Goal: Complete application form

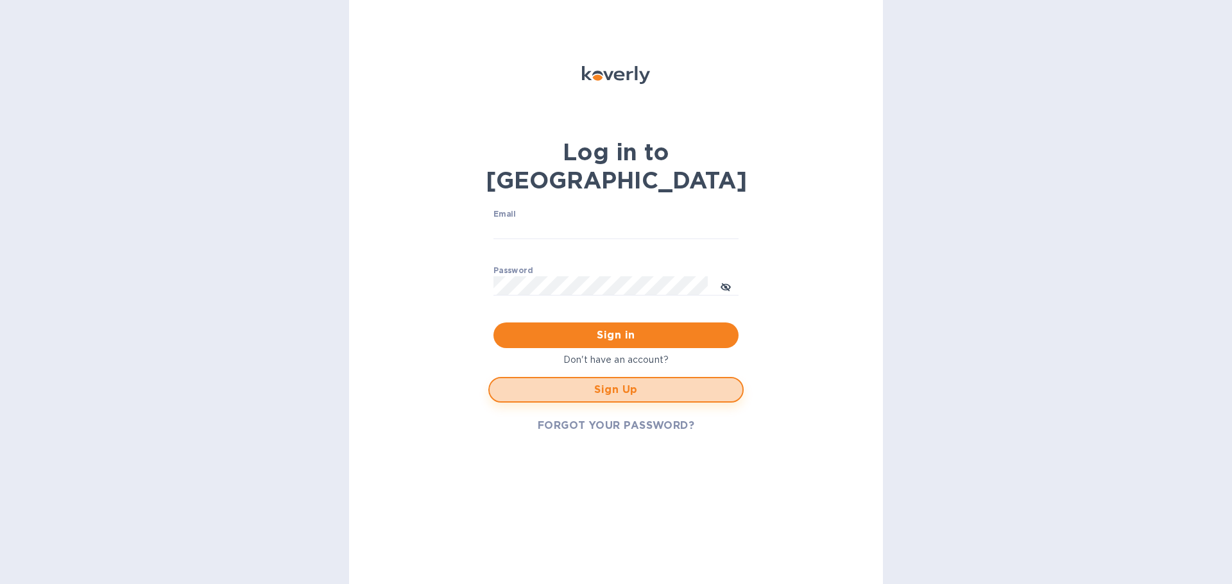
click at [615, 382] on span "Sign Up" at bounding box center [616, 389] width 232 height 15
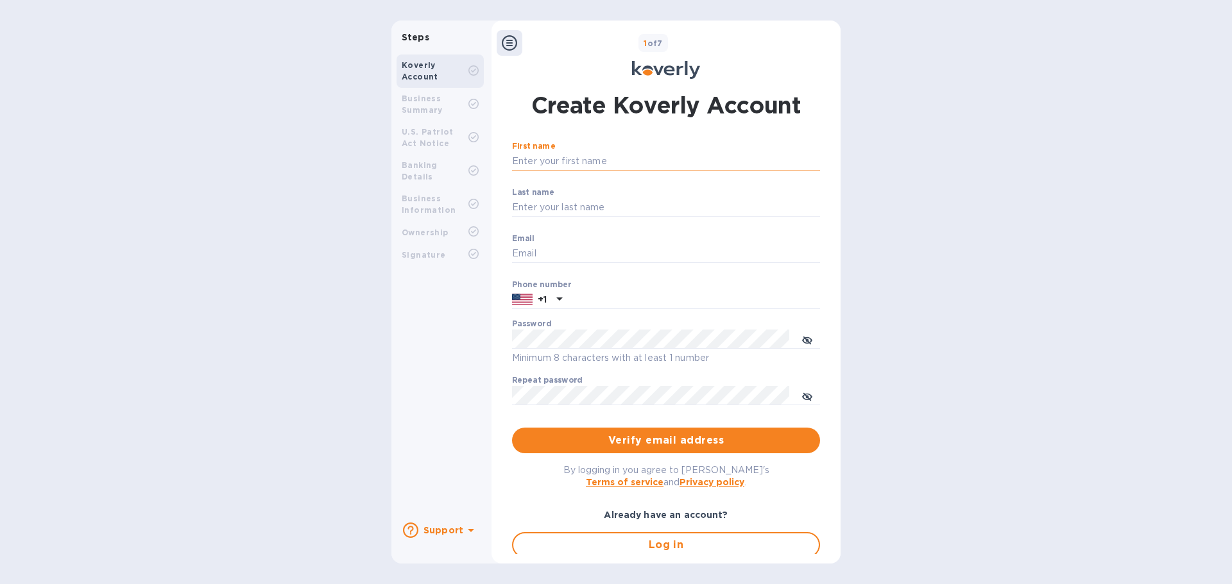
click at [563, 162] on input "First name" at bounding box center [666, 161] width 308 height 19
type input "Tomas"
click at [583, 206] on input "Last name" at bounding box center [666, 207] width 308 height 19
type input "Gintila"
click at [554, 252] on input "Email" at bounding box center [666, 253] width 308 height 19
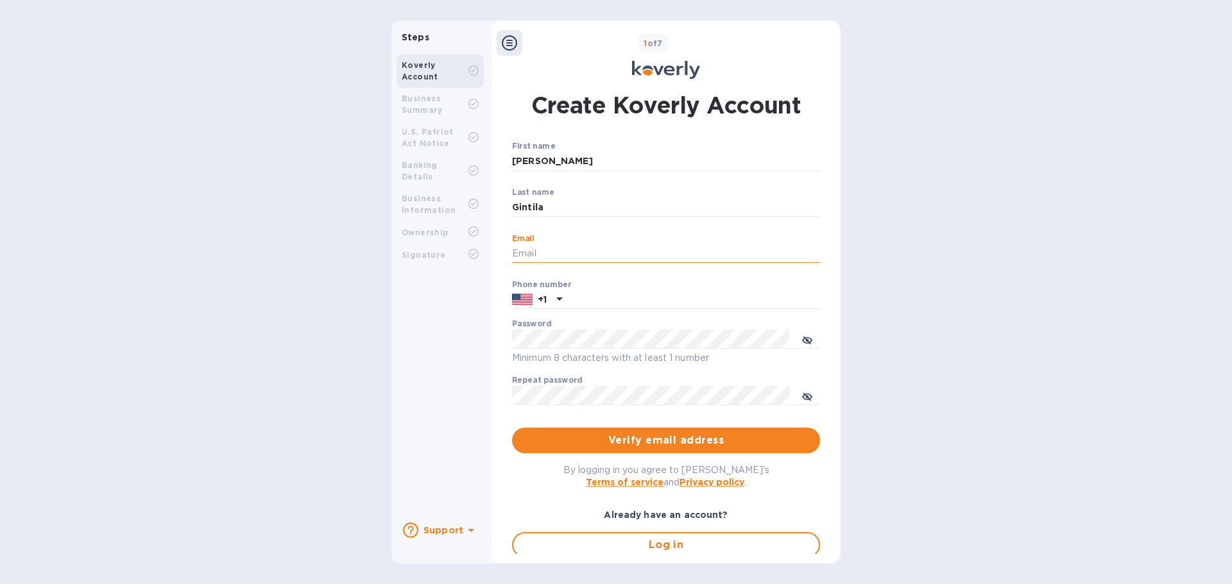
click at [545, 246] on input "Email" at bounding box center [666, 253] width 308 height 19
type input "[EMAIL_ADDRESS][DOMAIN_NAME]"
click at [620, 298] on input "text" at bounding box center [693, 300] width 253 height 19
type input "7082721236"
click at [654, 454] on div "First name Tomas ​ Last name Gintila ​ Email dpakstys@midwestexp.net ​ Phone nu…" at bounding box center [666, 368] width 308 height 452
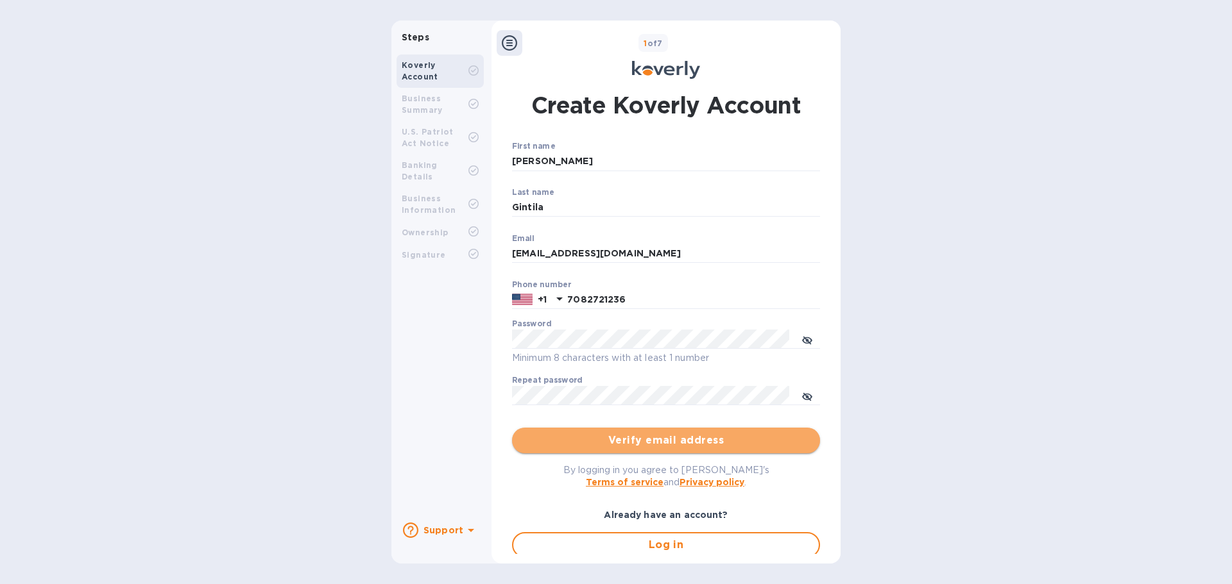
click at [690, 446] on span "Verify email address" at bounding box center [665, 440] width 287 height 15
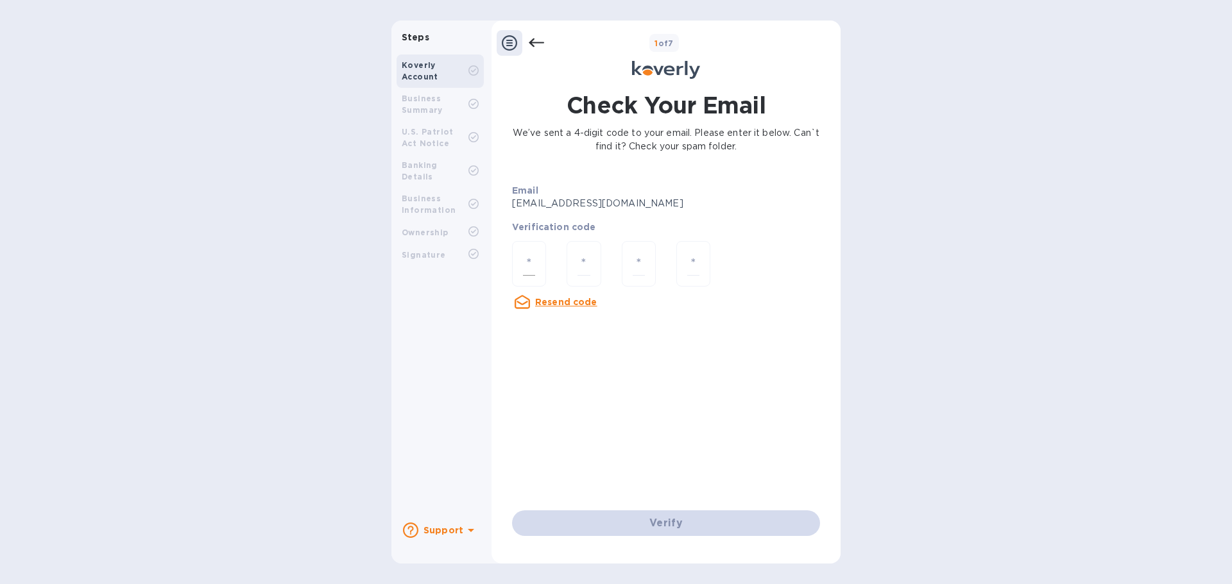
click at [527, 268] on input "number" at bounding box center [529, 264] width 12 height 24
type input "5"
type input "3"
type input "5"
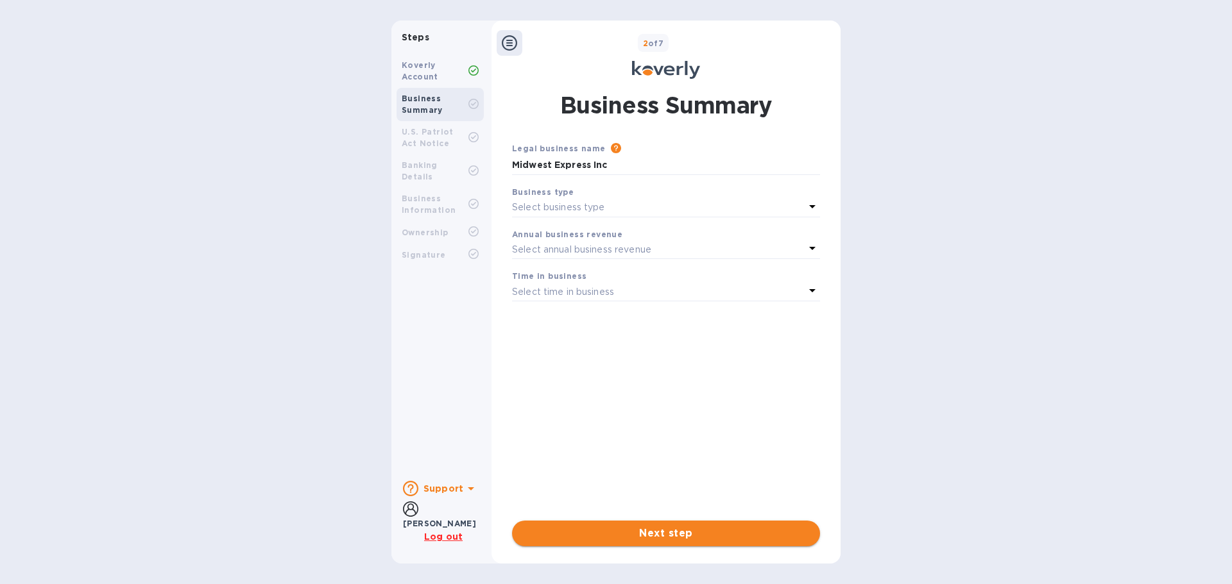
click at [652, 534] on span "Next step" at bounding box center [665, 533] width 287 height 15
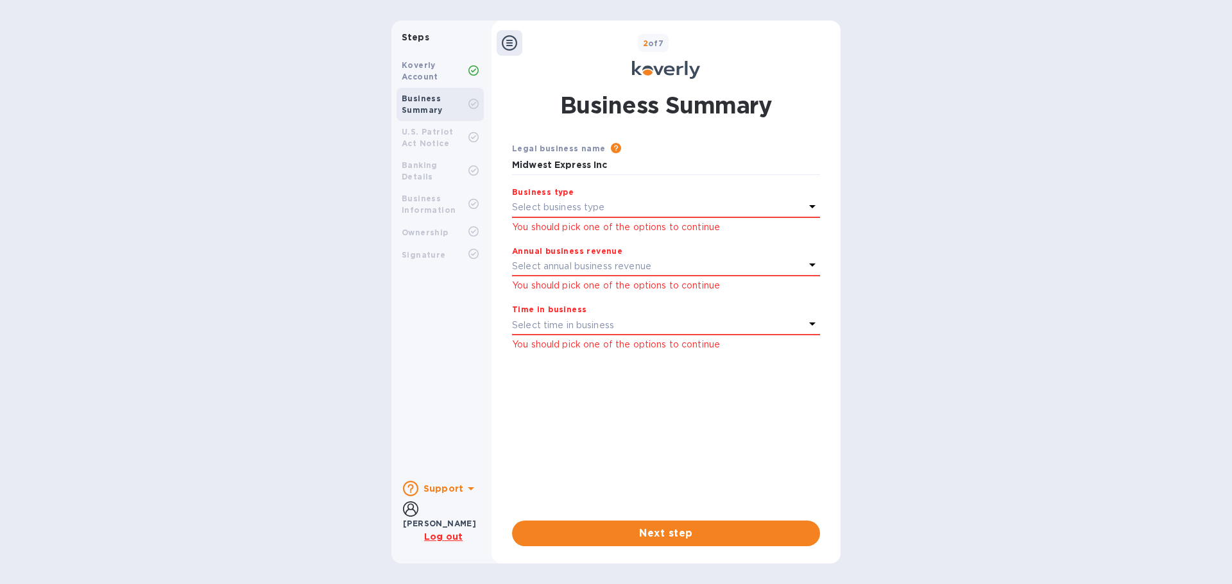
click at [811, 208] on icon at bounding box center [812, 206] width 15 height 15
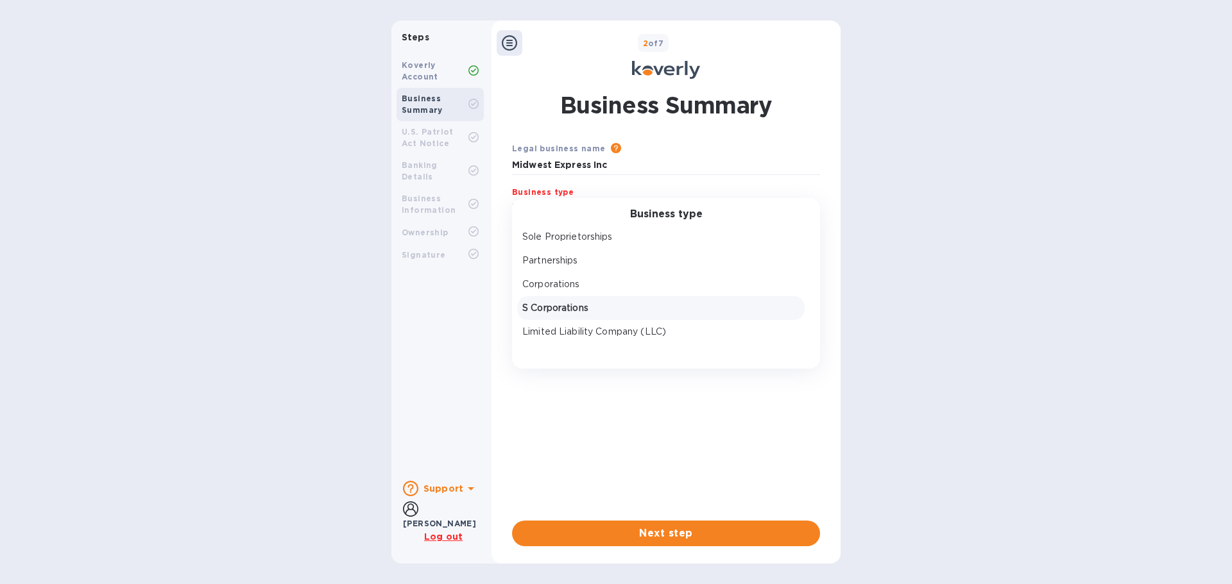
click at [565, 312] on p "S Corporations" at bounding box center [660, 308] width 277 height 13
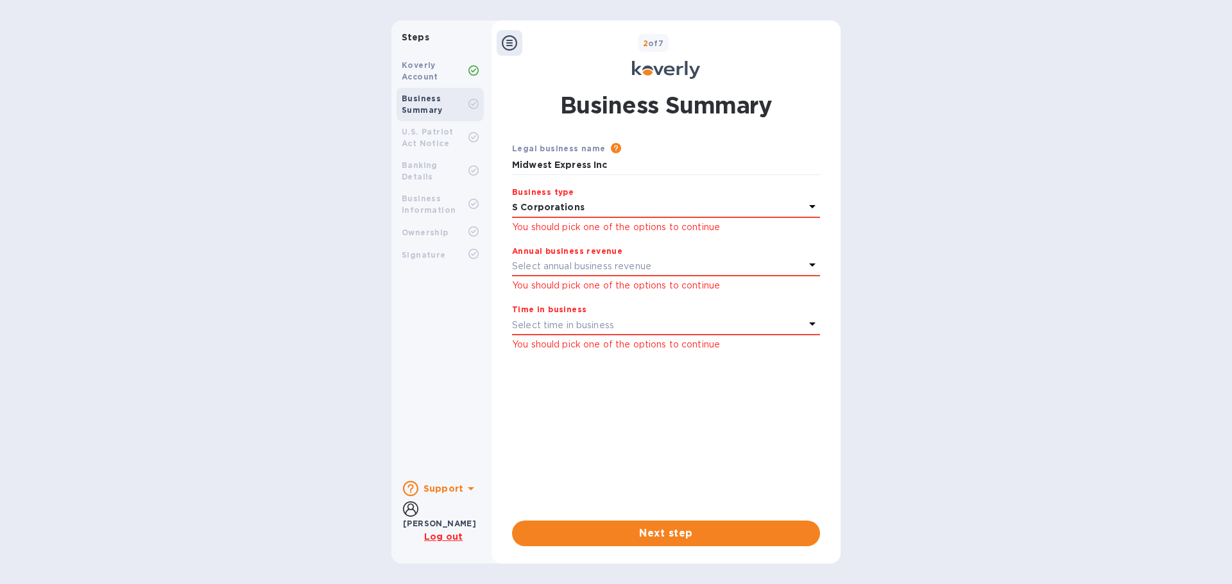
click at [811, 263] on icon at bounding box center [812, 264] width 15 height 15
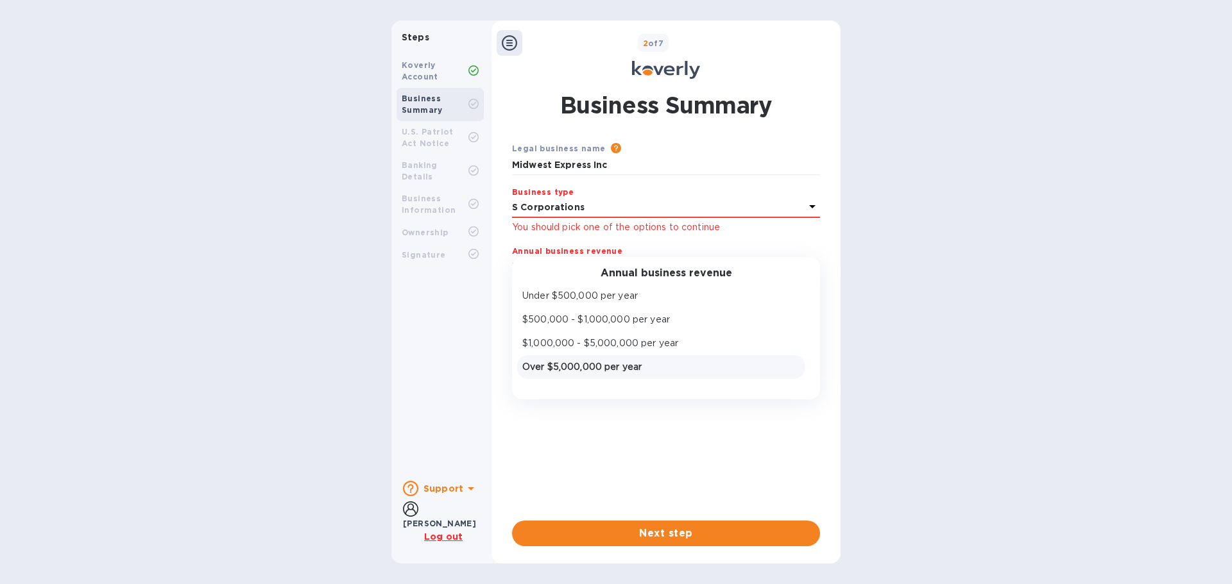
click at [583, 372] on p "Over $5,000,000 per year" at bounding box center [660, 367] width 277 height 13
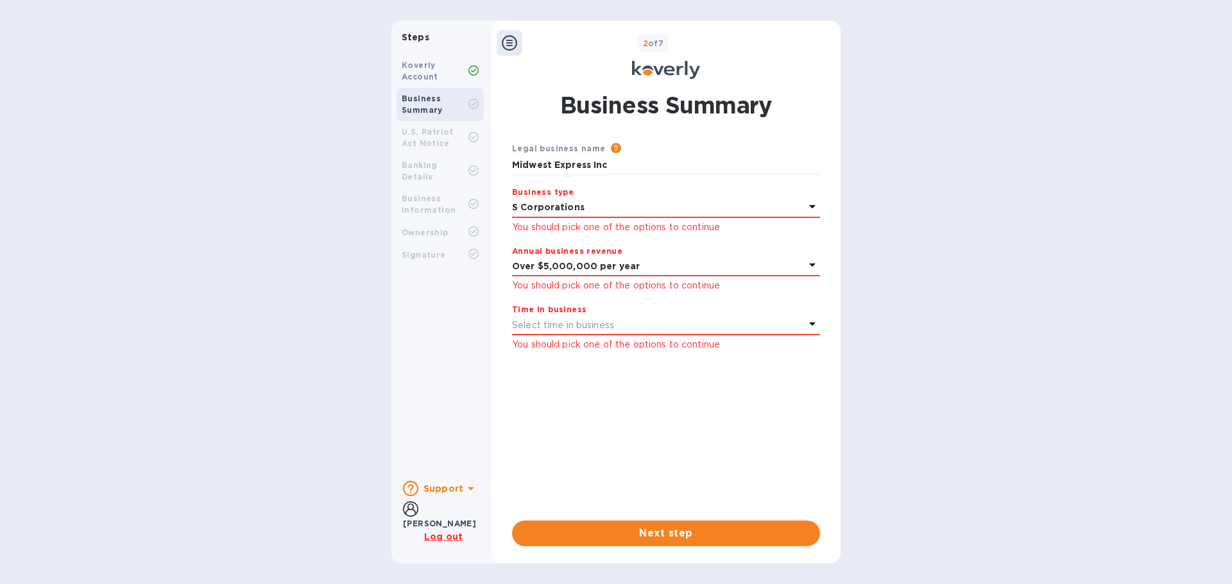
click at [815, 324] on icon at bounding box center [812, 323] width 15 height 15
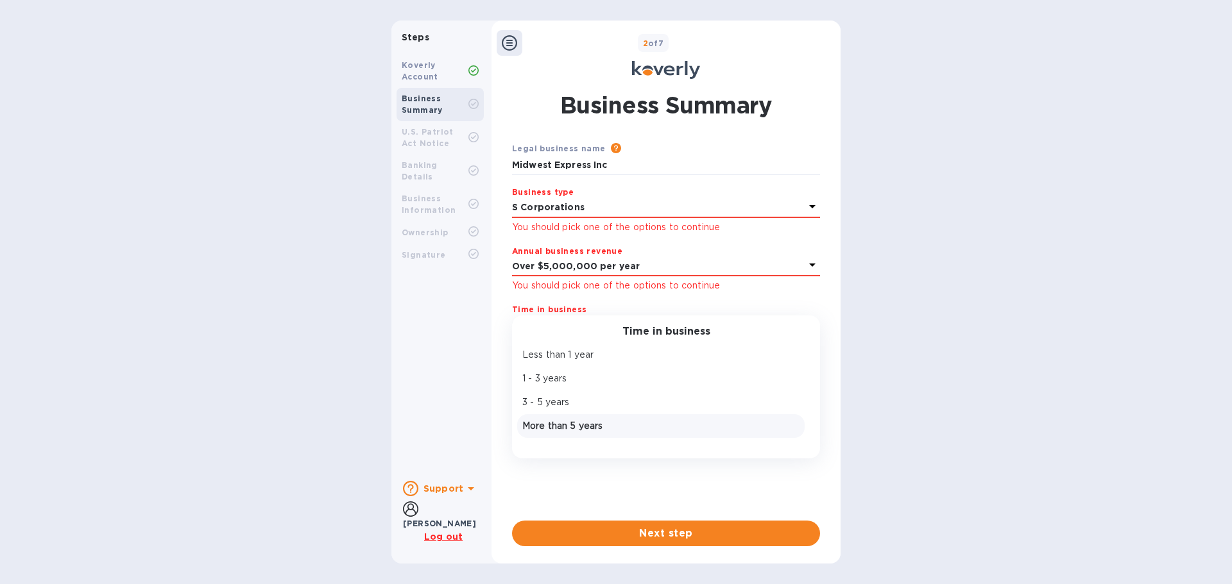
click at [584, 428] on p "More than 5 years" at bounding box center [660, 426] width 277 height 13
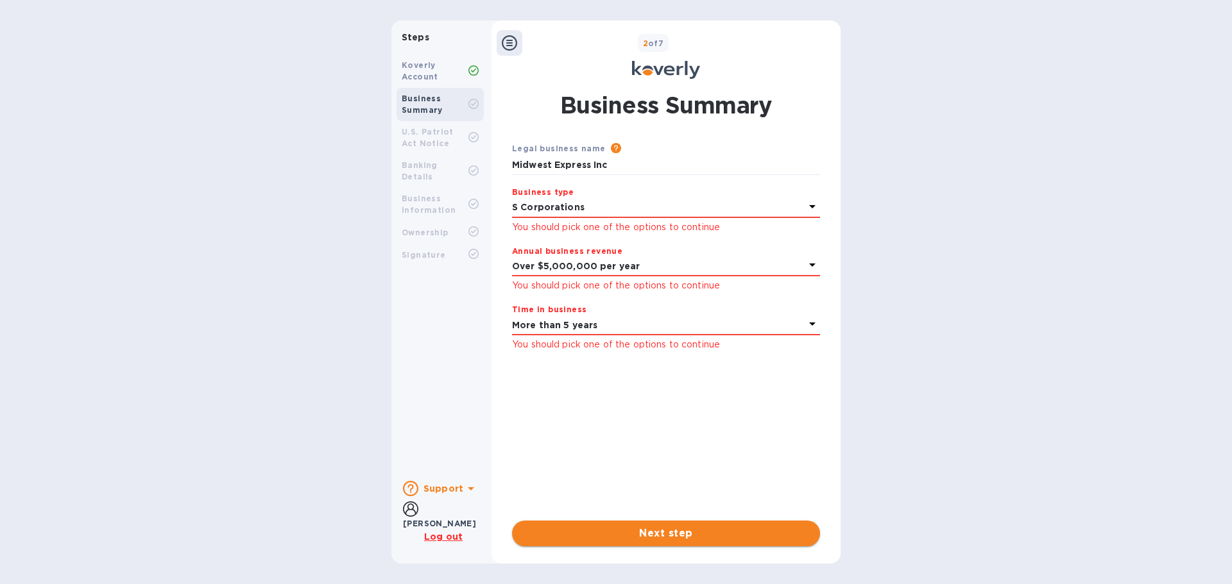
click at [669, 534] on span "Next step" at bounding box center [665, 533] width 287 height 15
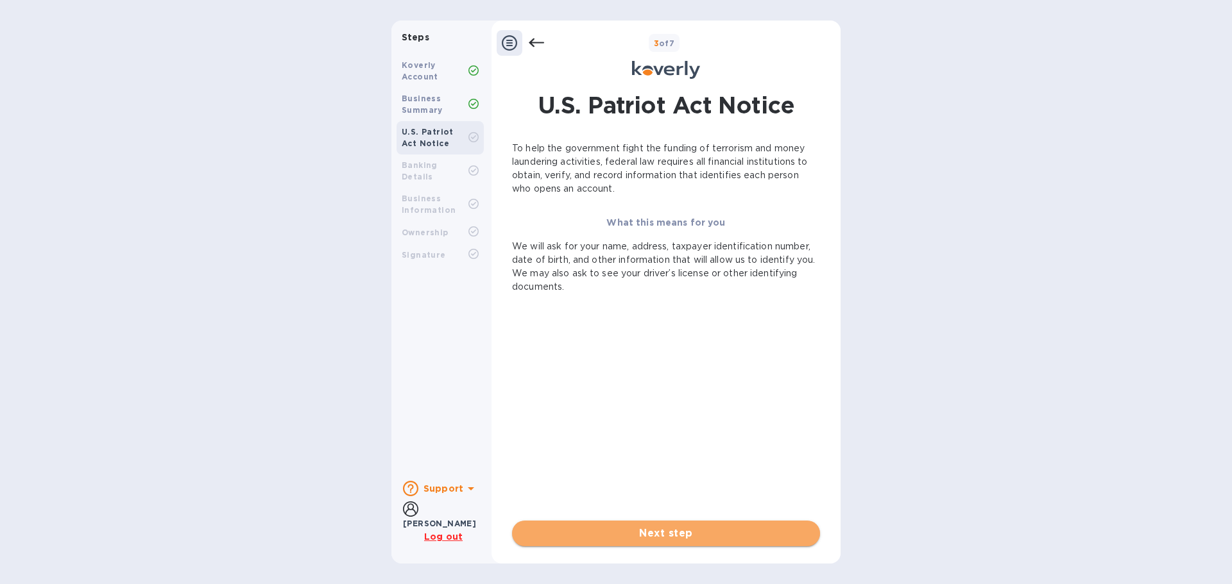
click at [685, 532] on span "Next step" at bounding box center [665, 533] width 287 height 15
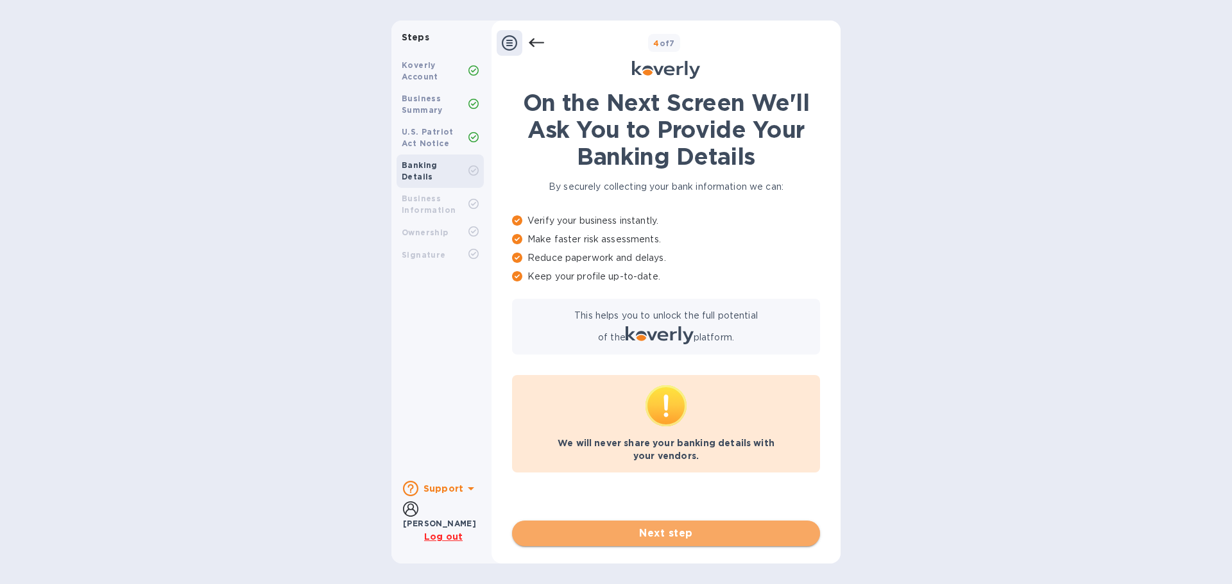
click at [675, 535] on span "Next step" at bounding box center [665, 533] width 287 height 15
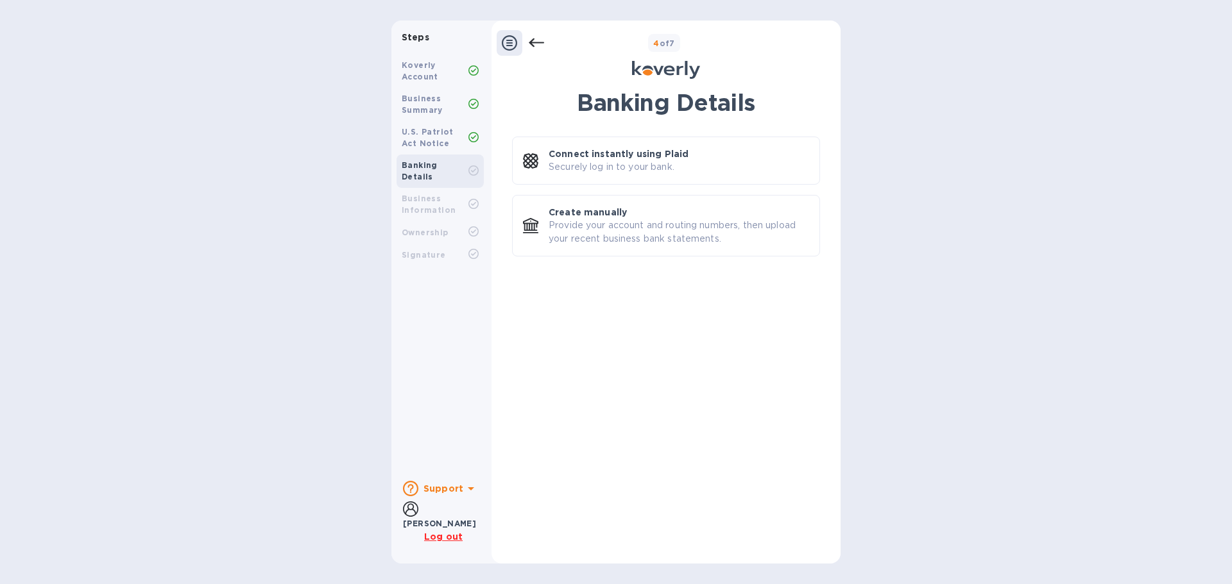
click at [428, 75] on b "Koverly Account" at bounding box center [420, 70] width 37 height 21
click at [515, 42] on icon at bounding box center [509, 42] width 15 height 15
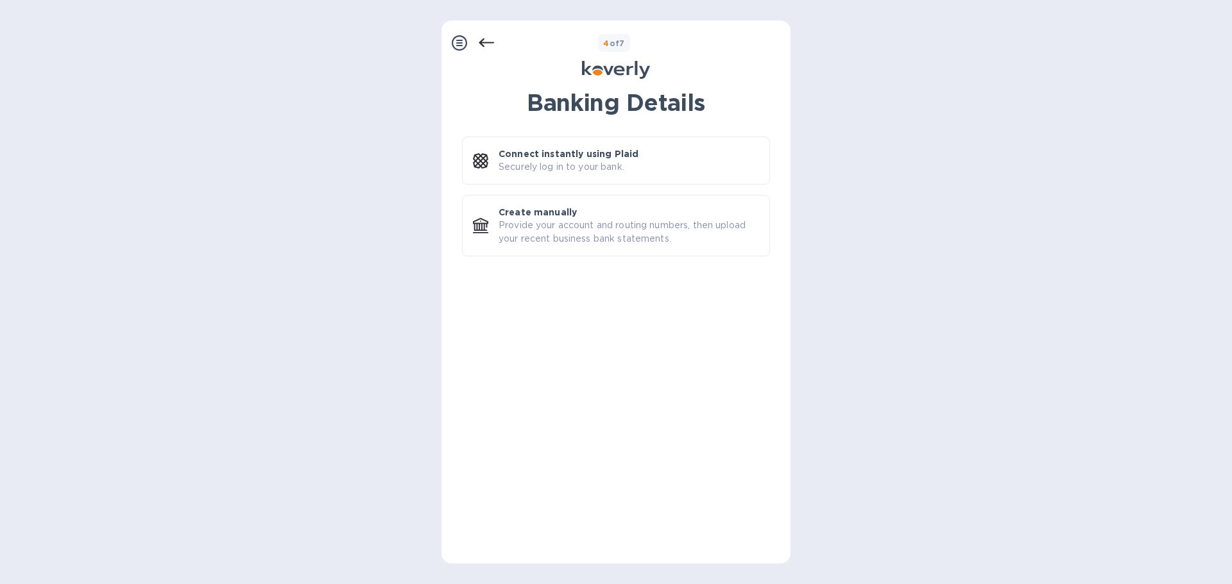
click at [457, 39] on icon at bounding box center [459, 42] width 15 height 15
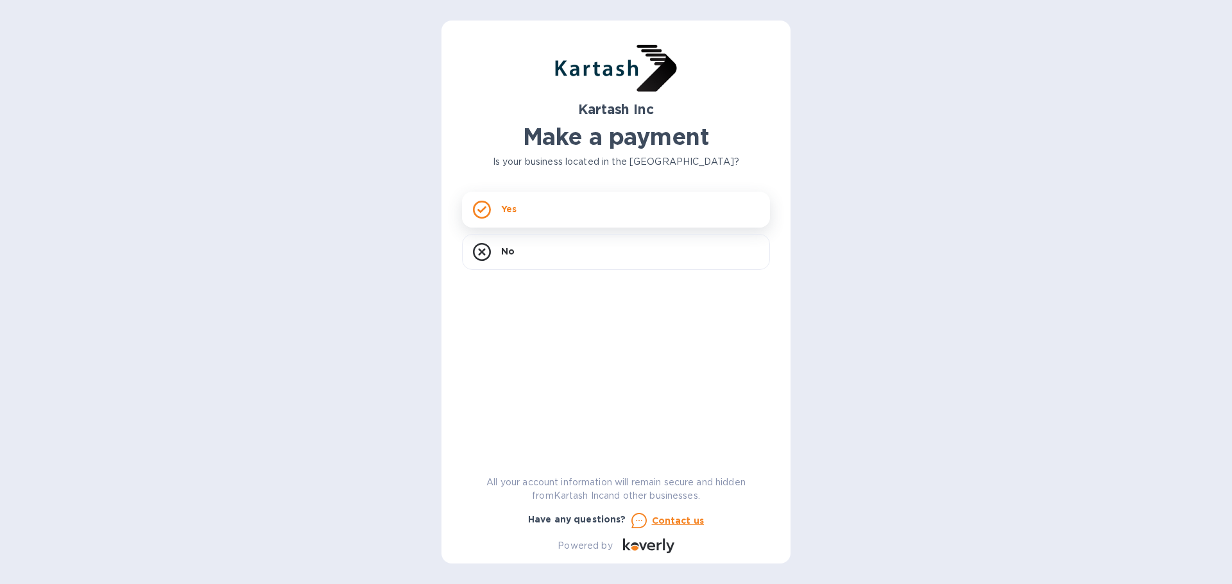
click at [554, 212] on div "Yes" at bounding box center [616, 210] width 308 height 36
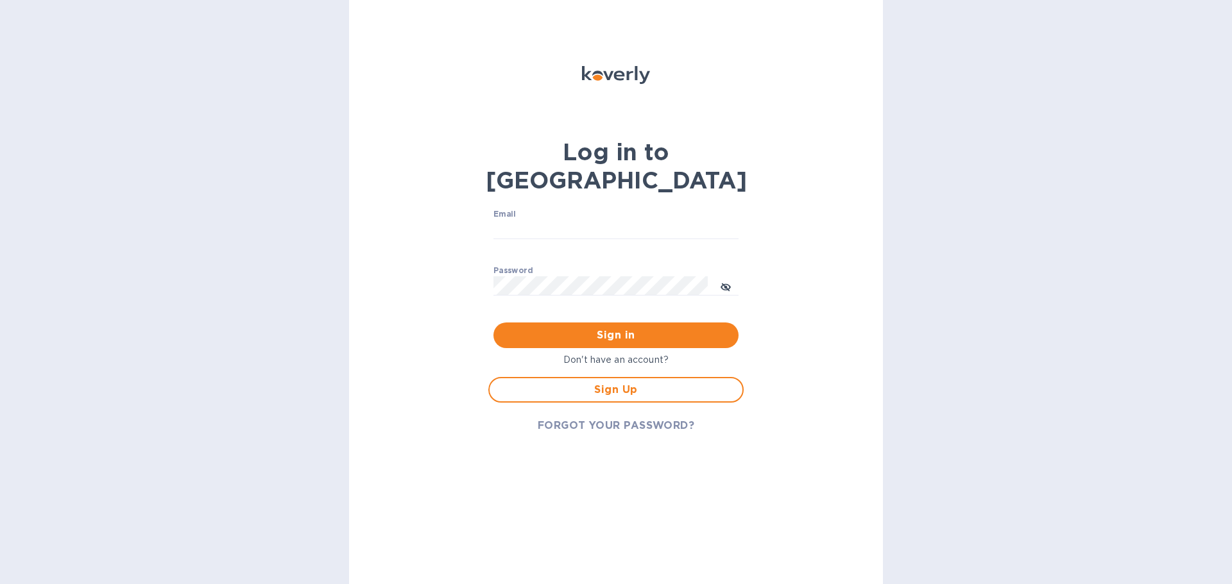
click at [574, 210] on div "Email ​" at bounding box center [615, 233] width 245 height 46
click at [570, 220] on input "Email" at bounding box center [615, 229] width 245 height 19
type input "[EMAIL_ADDRESS][DOMAIN_NAME]"
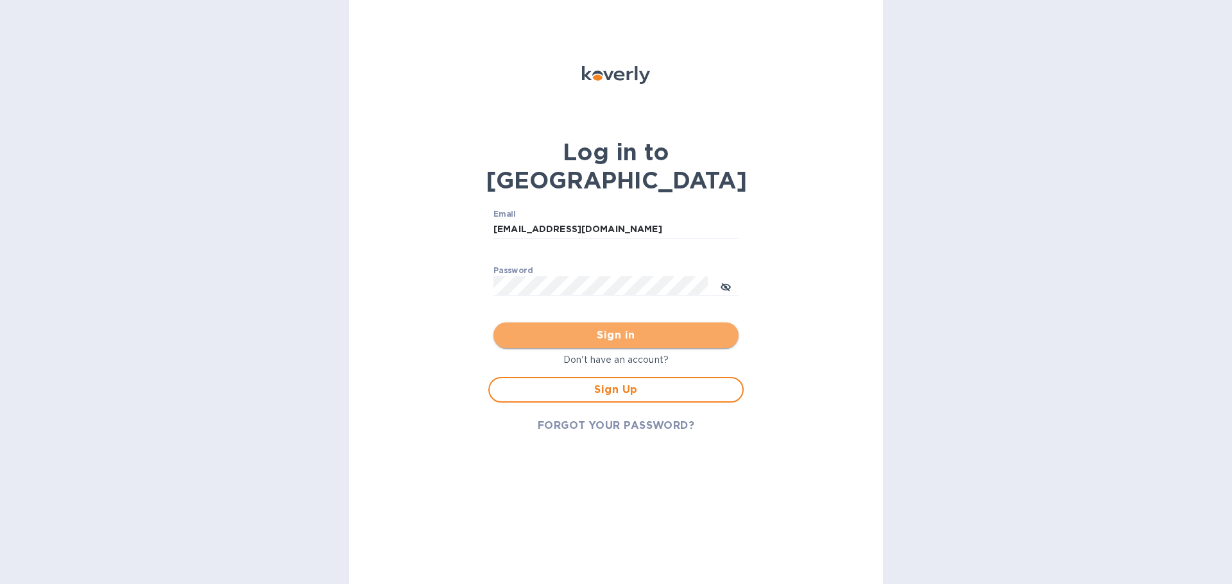
click at [624, 328] on span "Sign in" at bounding box center [616, 335] width 225 height 15
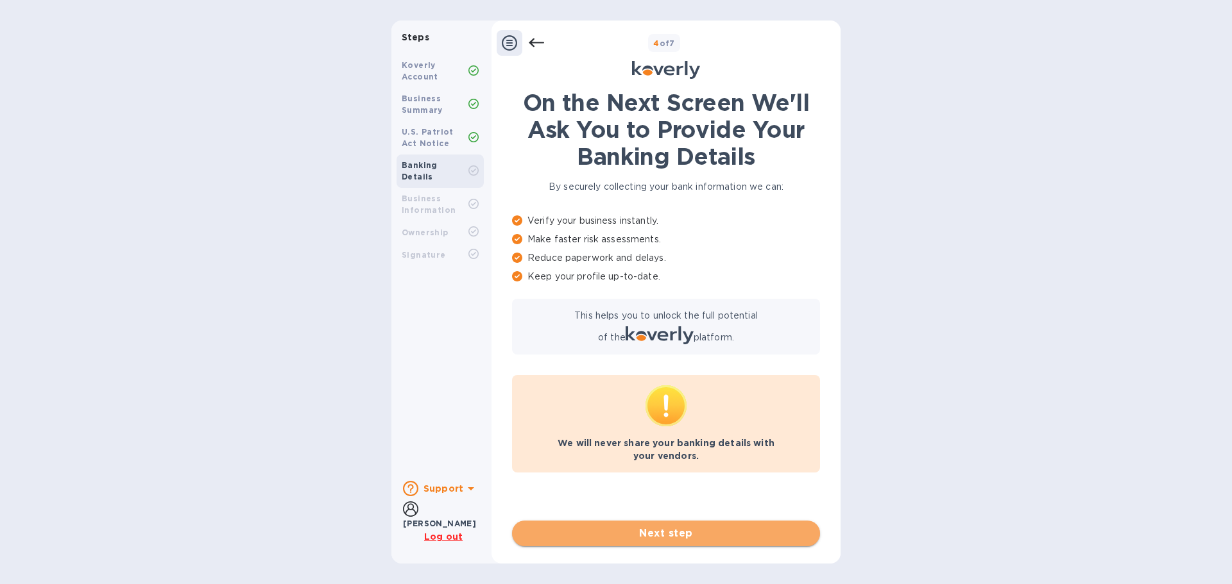
click at [661, 525] on button "Next step" at bounding box center [666, 534] width 308 height 26
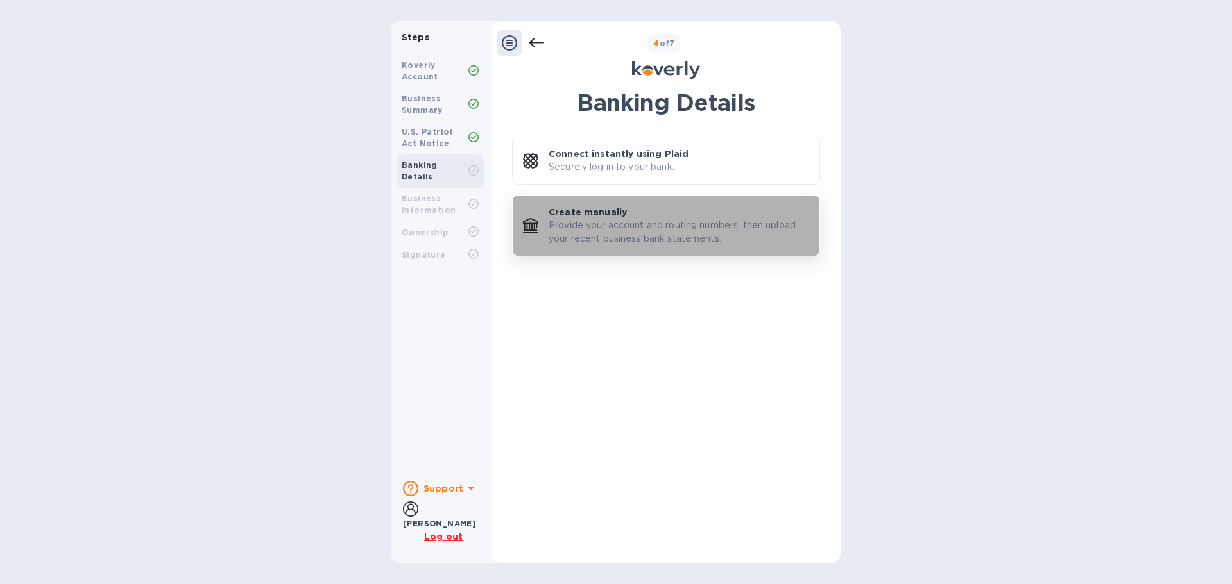
click at [608, 243] on p "Provide your account and routing numbers, then upload your recent business bank…" at bounding box center [679, 232] width 260 height 27
